Goal: Transaction & Acquisition: Purchase product/service

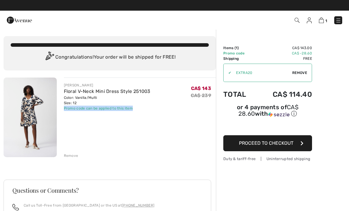
click at [294, 145] on button "Proceed to Checkout" at bounding box center [267, 143] width 89 height 16
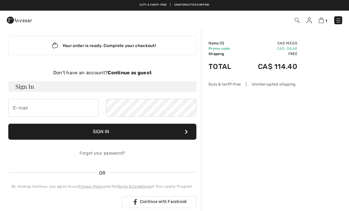
scroll to position [4, 0]
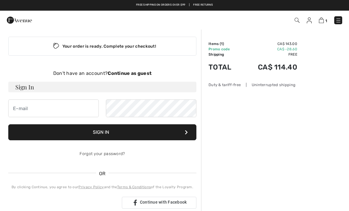
click at [133, 73] on strong "Continue as guest" at bounding box center [130, 73] width 44 height 6
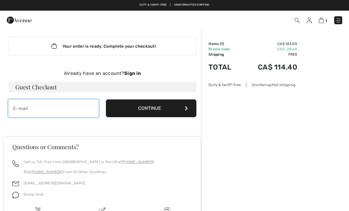
click at [35, 110] on input "email" at bounding box center [53, 108] width 90 height 18
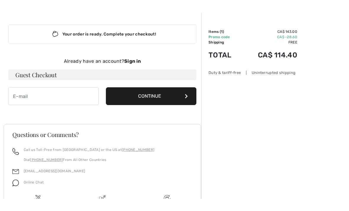
click at [238, 82] on div "Duty & tariff-free | Uninterrupted shipping" at bounding box center [252, 85] width 89 height 6
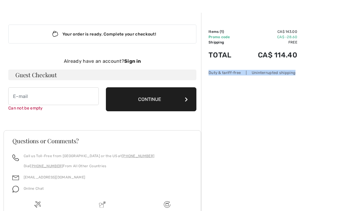
click at [305, 130] on div "Order Summary Details Items ( 1 ) CA$ 143.00 Promo code CA$ -28.60 Shipping Fre…" at bounding box center [275, 139] width 148 height 253
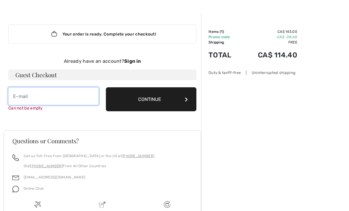
click at [23, 97] on input "email" at bounding box center [53, 96] width 90 height 18
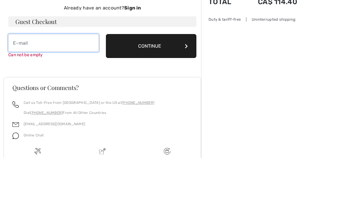
type input "m"
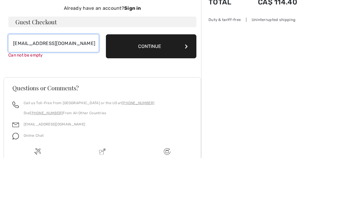
type input "clermontmanon@icloud.com"
click at [154, 87] on button "Continue" at bounding box center [151, 99] width 90 height 24
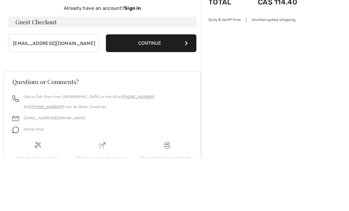
scroll to position [59, 0]
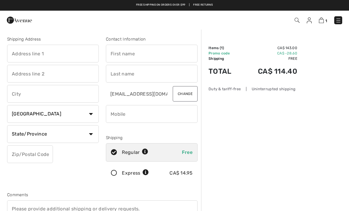
click at [30, 53] on input "text" at bounding box center [53, 54] width 92 height 18
type input "75"
type input "Breton"
type input "Saint-Constant"
select select "QC"
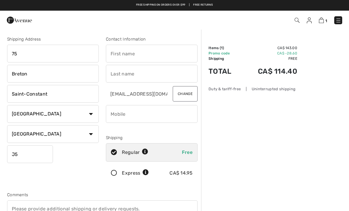
type input "J5A2C1"
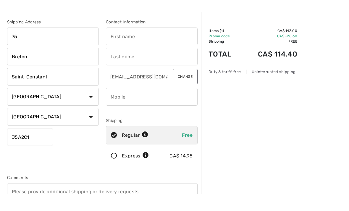
click at [122, 45] on input "text" at bounding box center [152, 54] width 92 height 18
type input "Manon"
click at [121, 65] on input "text" at bounding box center [152, 74] width 92 height 18
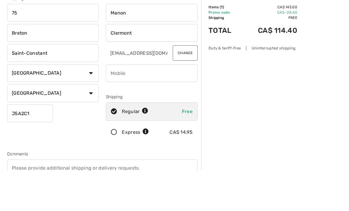
click at [127, 105] on input "phone" at bounding box center [152, 114] width 92 height 18
type input "Clermont"
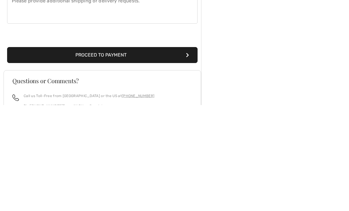
scroll to position [102, 0]
type input "5147719437"
click at [114, 153] on button "Proceed to Payment" at bounding box center [102, 161] width 190 height 16
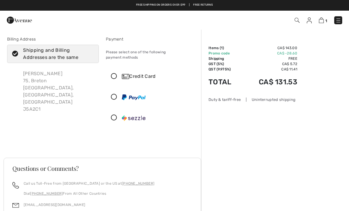
click at [322, 21] on img at bounding box center [320, 20] width 5 height 6
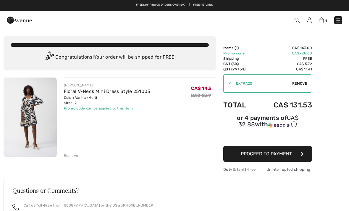
click at [73, 157] on div "Remove" at bounding box center [71, 155] width 14 height 5
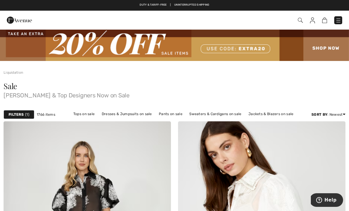
click at [131, 114] on link "Dresses & Jumpsuits on sale" at bounding box center [127, 114] width 56 height 8
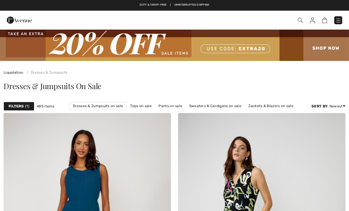
checkbox input "true"
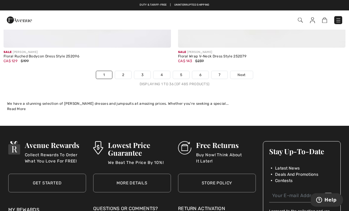
scroll to position [5148, 0]
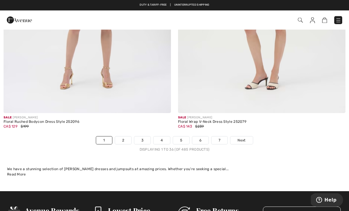
click at [182, 137] on link "5" at bounding box center [181, 140] width 16 height 8
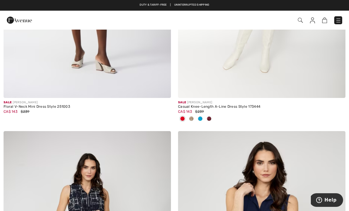
scroll to position [4014, 0]
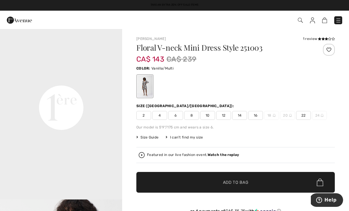
scroll to position [380, 0]
click at [226, 118] on span "12" at bounding box center [223, 115] width 15 height 9
